Goal: Find specific page/section: Find specific page/section

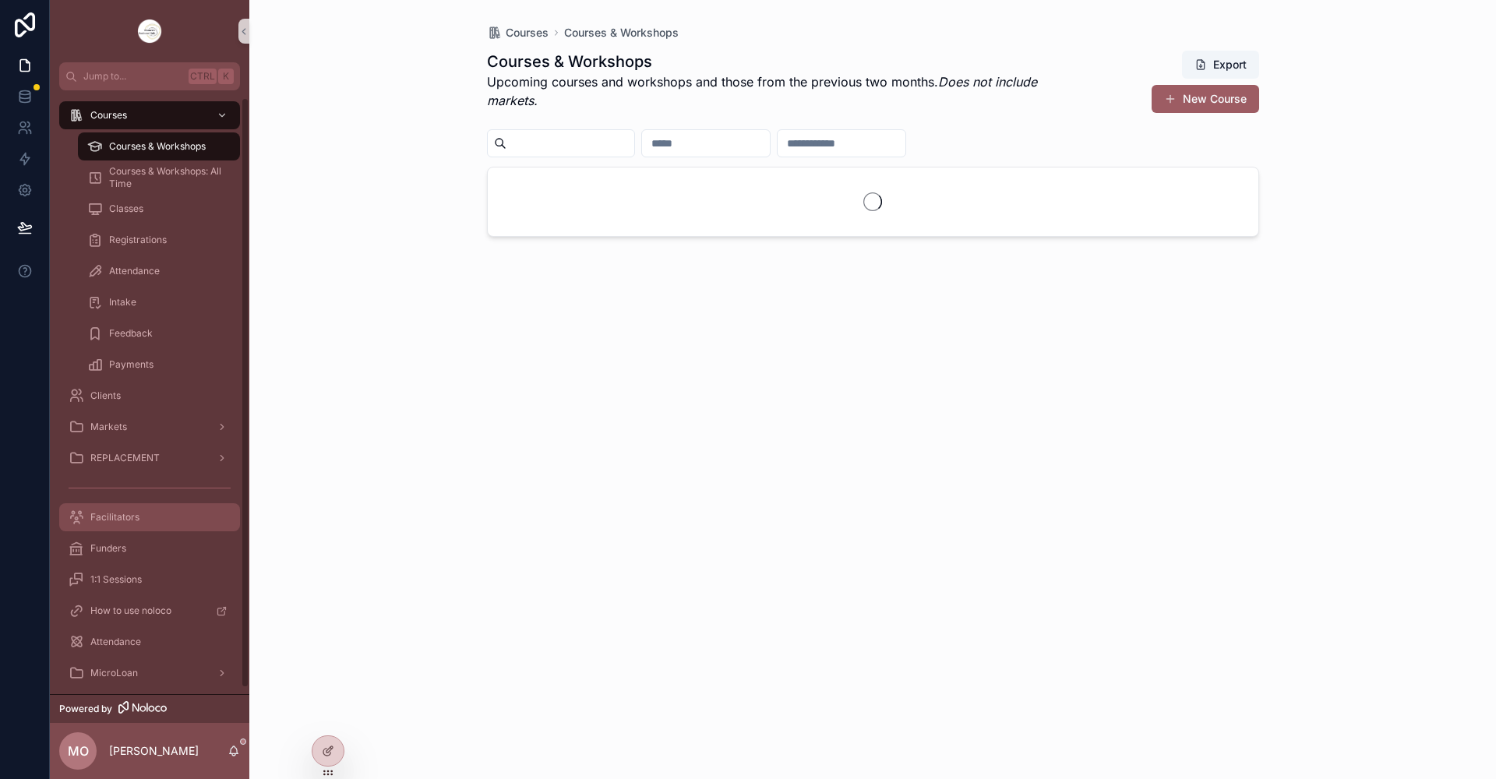
scroll to position [13, 0]
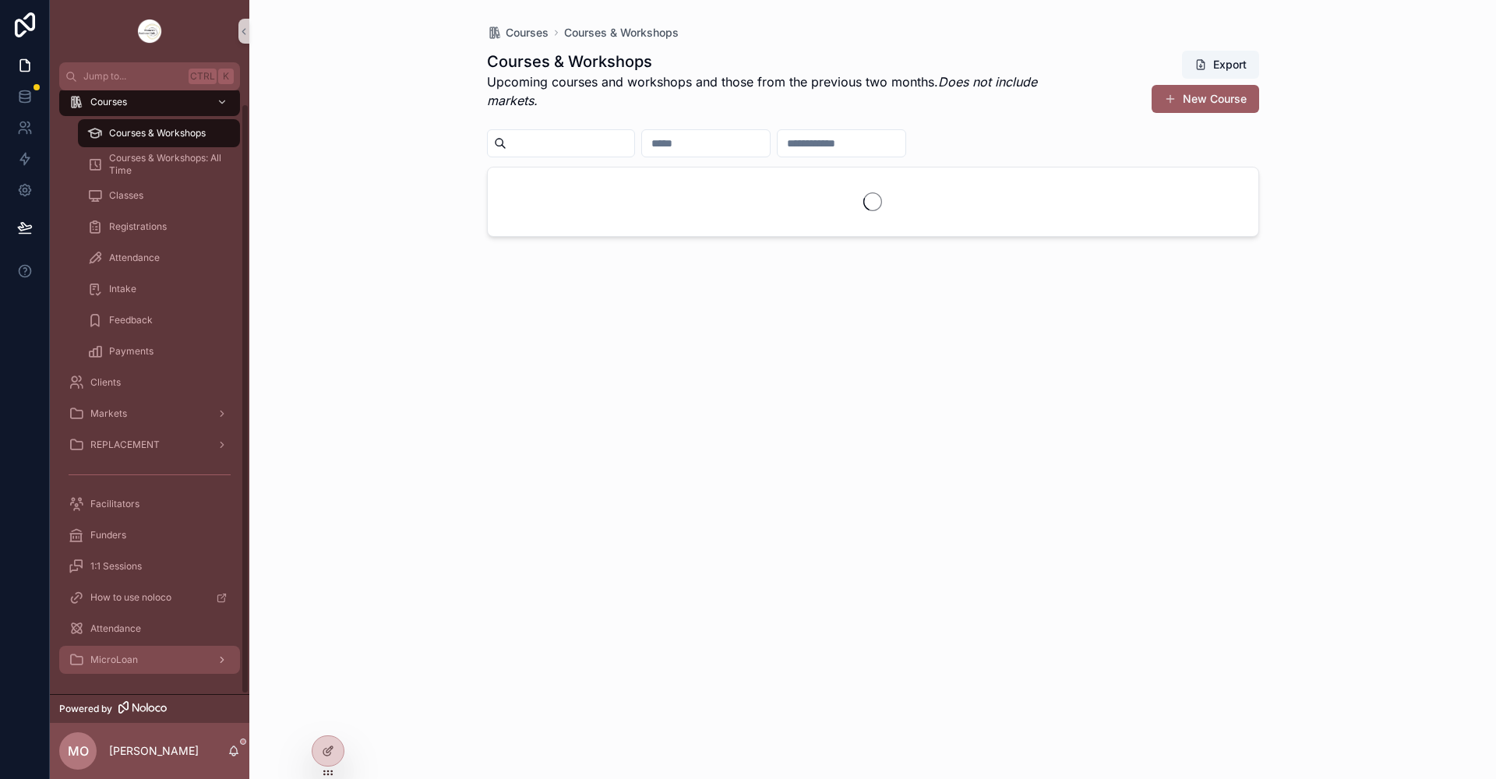
click at [126, 662] on span "MicroLoan" at bounding box center [114, 660] width 48 height 12
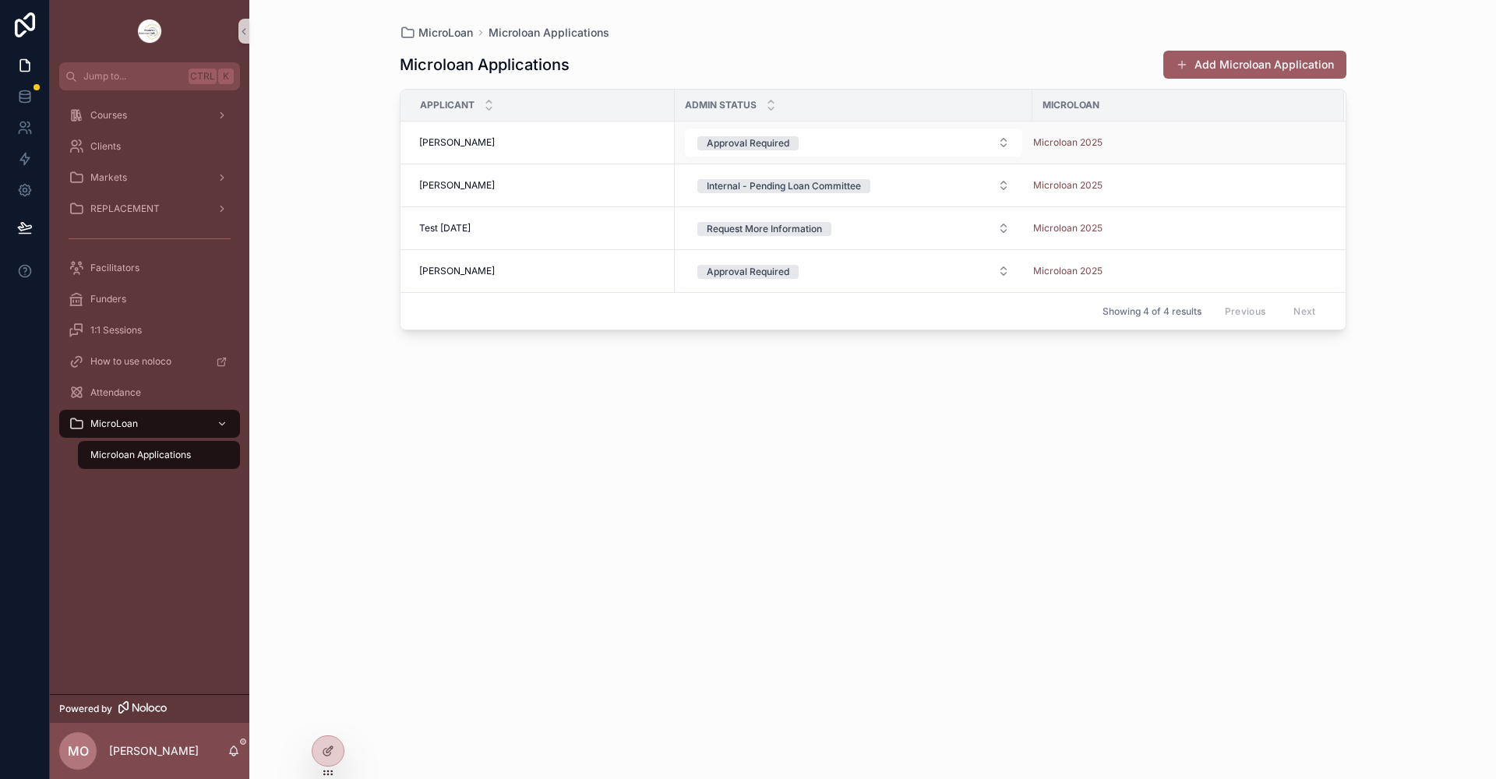
click at [450, 140] on span "[PERSON_NAME]" at bounding box center [457, 142] width 76 height 12
